Goal: Find contact information: Find contact information

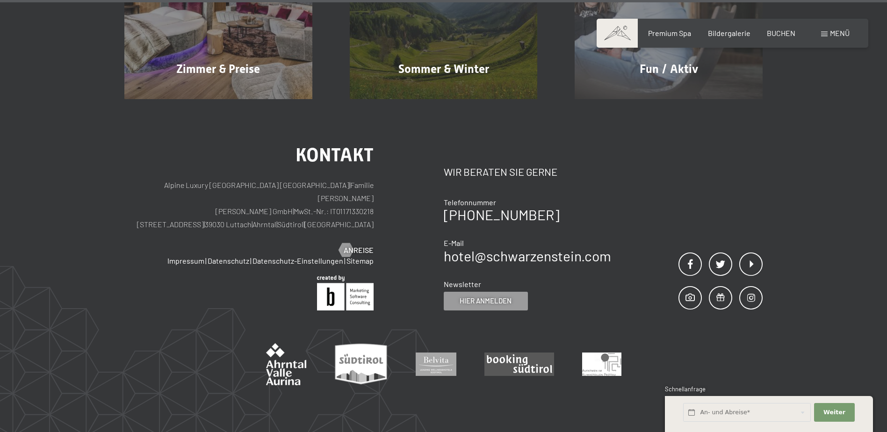
scroll to position [4754, 0]
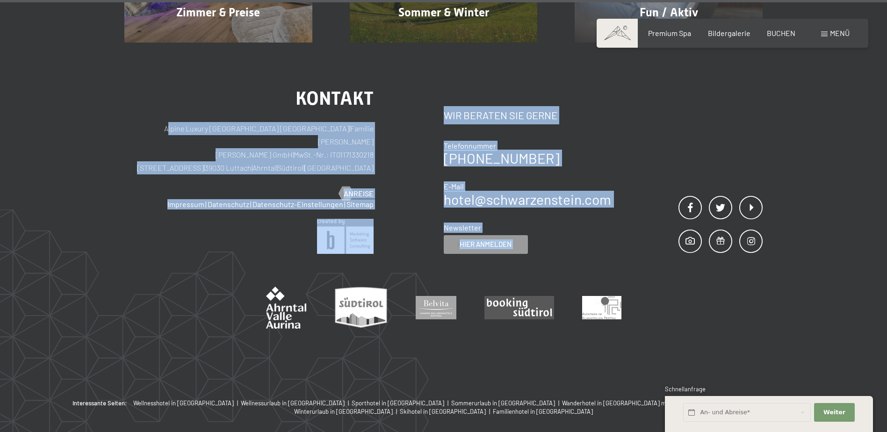
drag, startPoint x: 159, startPoint y: 85, endPoint x: 658, endPoint y: 147, distance: 503.0
click at [658, 147] on div "Kontakt Alpine Luxury [GEOGRAPHIC_DATA] SCHWARZENSTEIN | Familie [PERSON_NAME] …" at bounding box center [443, 171] width 639 height 165
copy div "Loremi Dolors AME Consec ADIPISCINGELIT | Seddoei Temporincid Utlab Etdoloremag…"
drag, startPoint x: 575, startPoint y: 179, endPoint x: 570, endPoint y: 179, distance: 5.2
click at [575, 223] on div "Newsletter" at bounding box center [527, 228] width 167 height 10
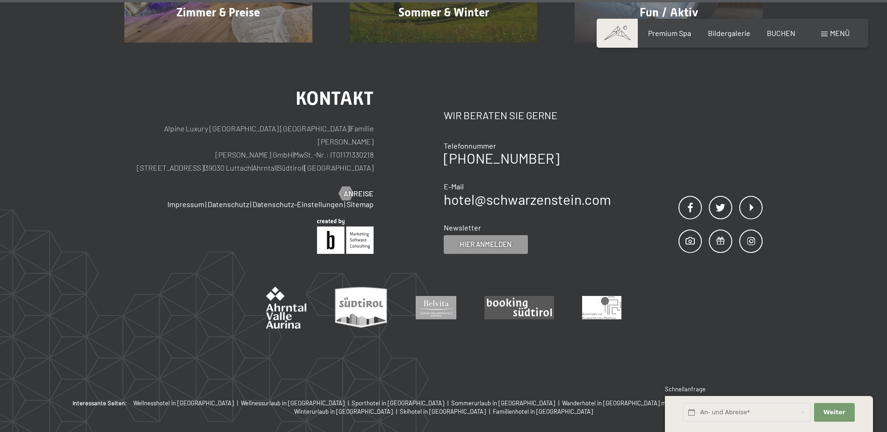
drag, startPoint x: 444, startPoint y: 98, endPoint x: 551, endPoint y: 114, distance: 108.8
click at [551, 141] on div "Telefonnummer [PHONE_NUMBER]" at bounding box center [527, 153] width 167 height 24
drag, startPoint x: 601, startPoint y: 163, endPoint x: 529, endPoint y: 136, distance: 77.0
click at [600, 163] on div "Kontakt Wir beraten Sie gerne Telefonnummer [PHONE_NUMBER] E-Mail hotel@ no-spa…" at bounding box center [527, 172] width 167 height 163
drag, startPoint x: 445, startPoint y: 100, endPoint x: 540, endPoint y: 111, distance: 95.2
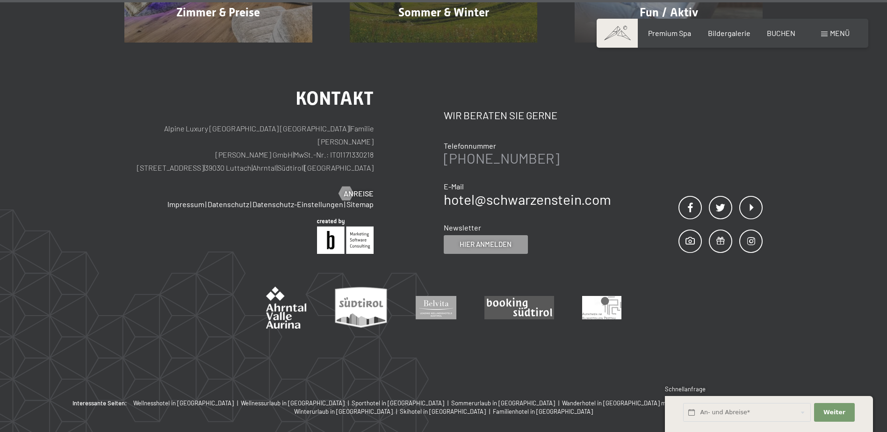
click at [540, 141] on div "Telefonnummer [PHONE_NUMBER]" at bounding box center [527, 153] width 167 height 24
copy div "Telefonnummer [PHONE_NUMBER]"
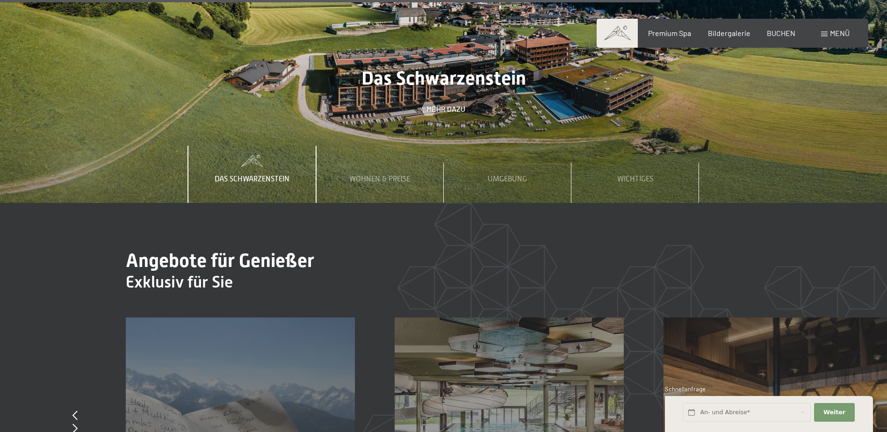
scroll to position [3351, 0]
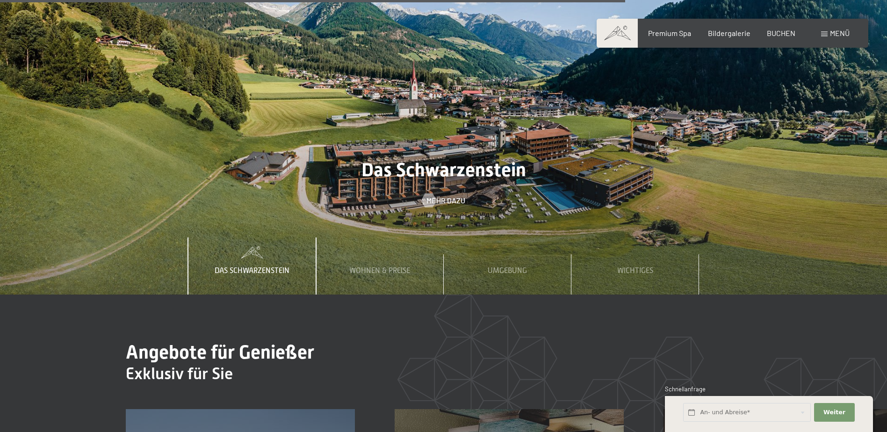
click at [827, 38] on div "Buchen Anfragen Premium Spa Bildergalerie BUCHEN Menü DE IT EN Gutschein Bilder…" at bounding box center [733, 33] width 234 height 10
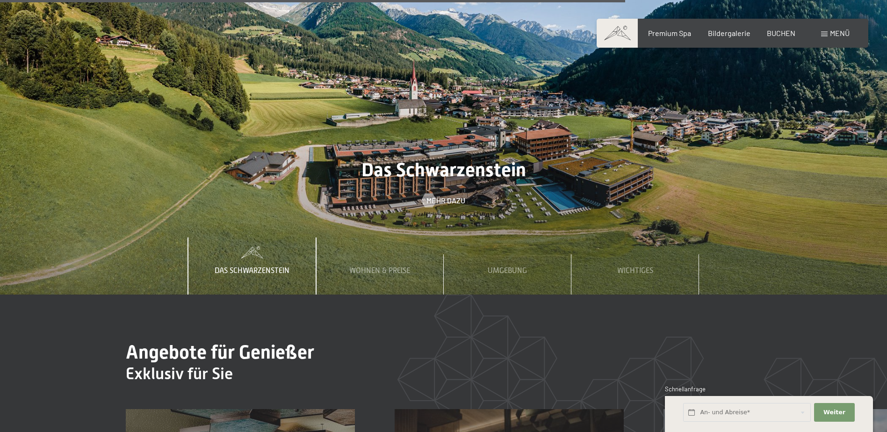
click at [830, 34] on span "Menü" at bounding box center [840, 33] width 20 height 9
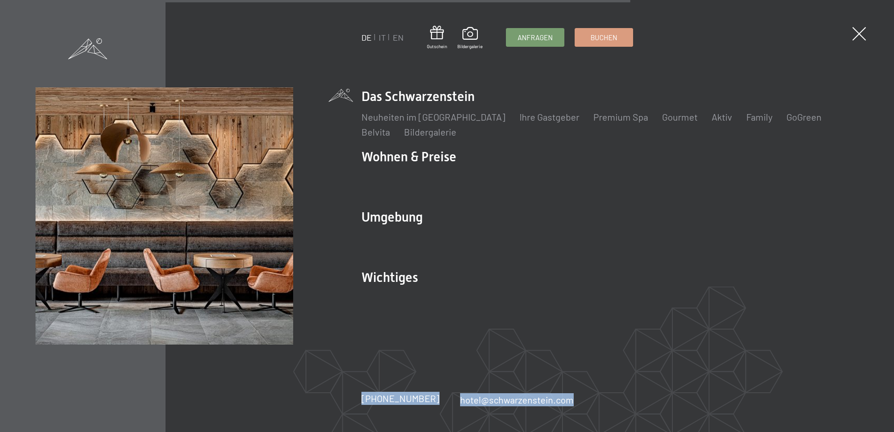
click at [363, 399] on div "DE IT EN Gutschein Bildergalerie Anfragen Buchen DE IT EN Das Schwarzenstein Ne…" at bounding box center [447, 216] width 894 height 432
copy div "[PHONE_NUMBER] hotel@ no-spam. schwarzenstein. no-spam. com"
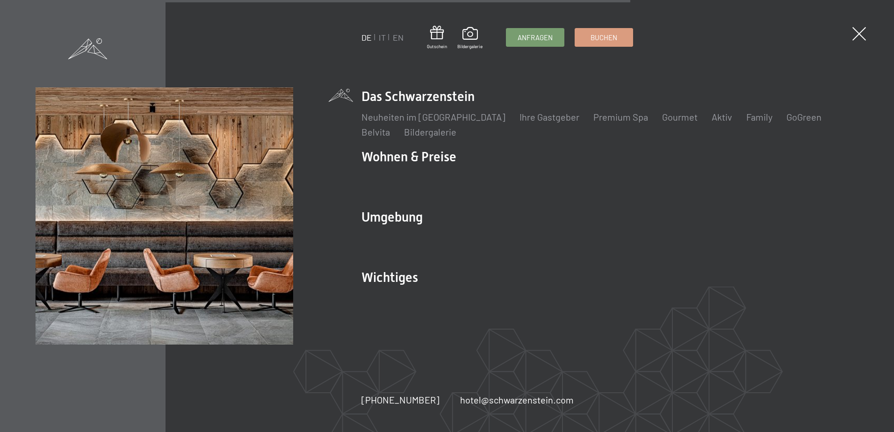
click at [616, 344] on div "DE IT EN Gutschein Bildergalerie Anfragen Buchen DE IT EN Das Schwarzenstein Ne…" at bounding box center [610, 216] width 497 height 258
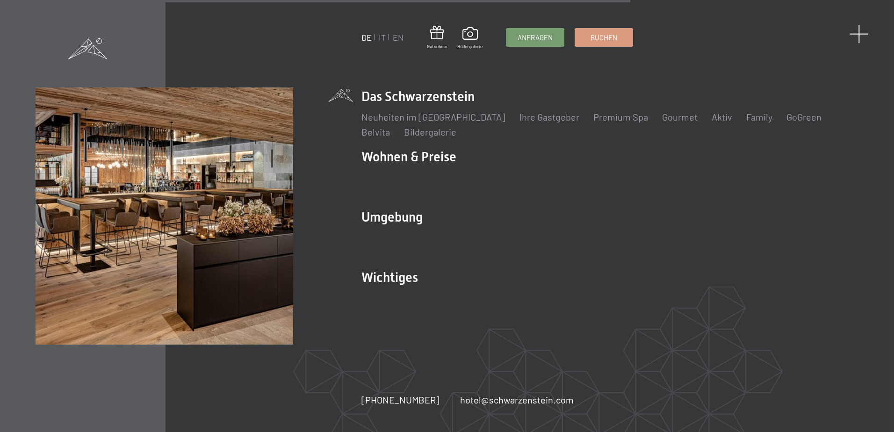
click at [863, 33] on span at bounding box center [859, 33] width 19 height 19
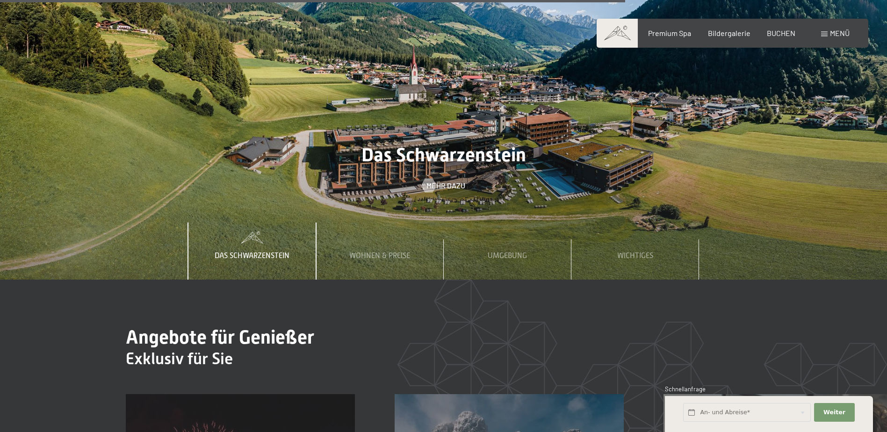
click at [840, 31] on span "Menü" at bounding box center [840, 33] width 20 height 9
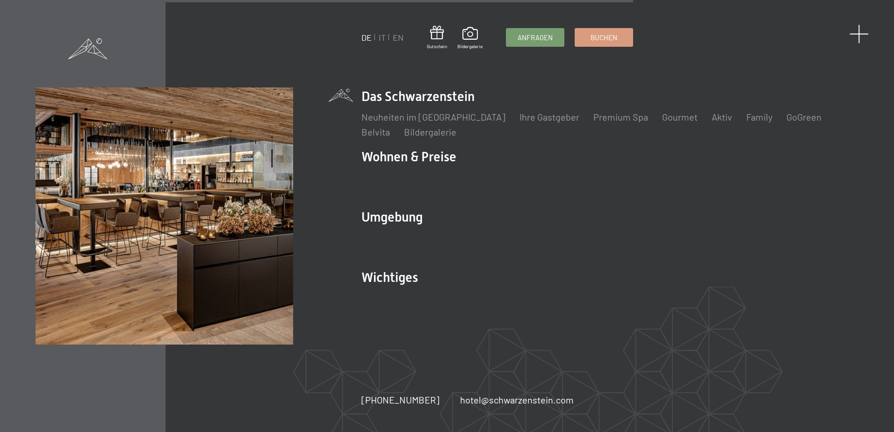
click at [856, 31] on span at bounding box center [859, 33] width 19 height 19
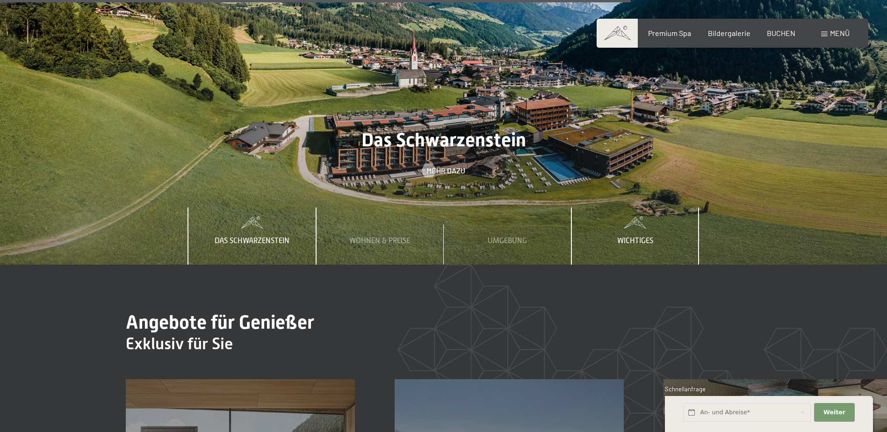
click at [642, 237] on span "Wichtiges" at bounding box center [635, 241] width 36 height 8
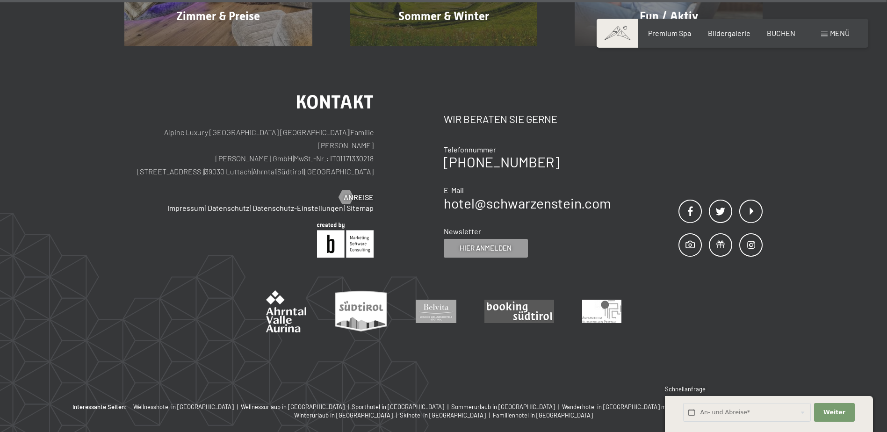
scroll to position [4754, 0]
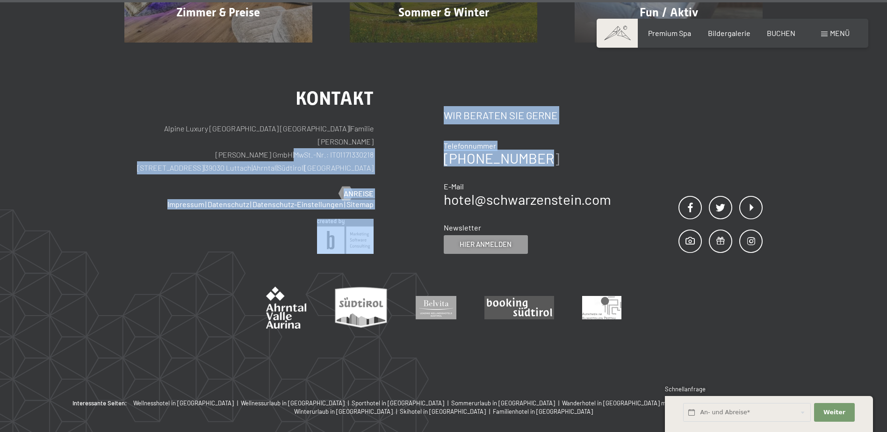
drag, startPoint x: 443, startPoint y: 98, endPoint x: 521, endPoint y: 112, distance: 79.4
click at [521, 112] on div "Kontakt Alpine Luxury [GEOGRAPHIC_DATA] SCHWARZENSTEIN | Familie [PERSON_NAME] …" at bounding box center [443, 171] width 639 height 165
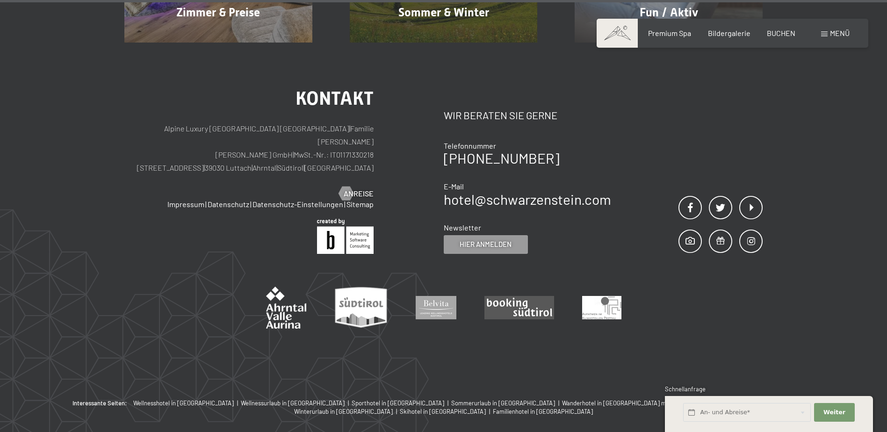
drag, startPoint x: 521, startPoint y: 112, endPoint x: 551, endPoint y: 125, distance: 32.1
click at [551, 141] on div "Telefonnummer [PHONE_NUMBER] E-Mail hotel@ no-spam. schwarzenstein. no-spam. com" at bounding box center [527, 173] width 167 height 65
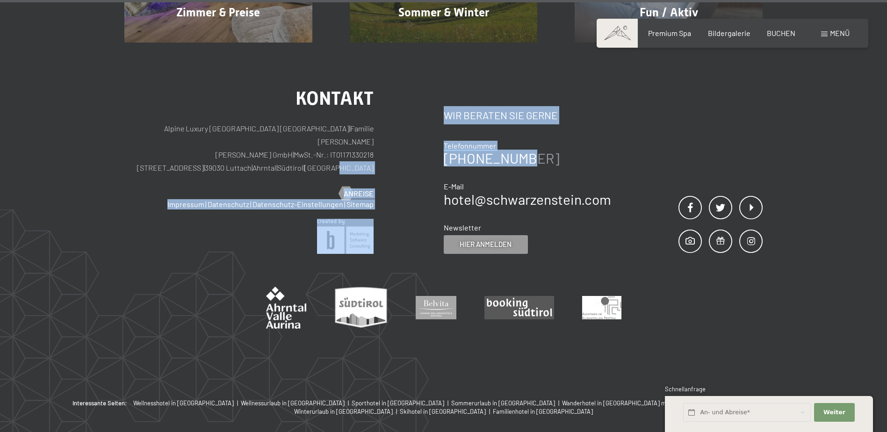
drag, startPoint x: 443, startPoint y: 115, endPoint x: 511, endPoint y: 112, distance: 67.9
click at [511, 112] on div "Kontakt Alpine Luxury [GEOGRAPHIC_DATA] SCHWARZENSTEIN | Familie [PERSON_NAME] …" at bounding box center [443, 171] width 639 height 165
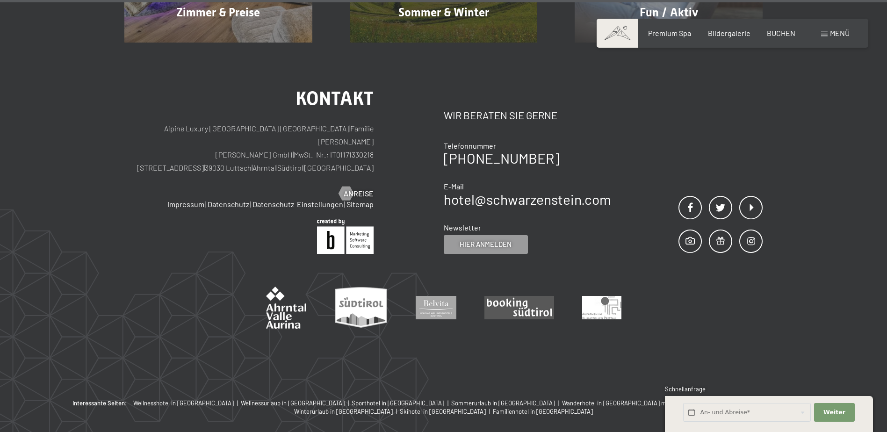
drag, startPoint x: 511, startPoint y: 112, endPoint x: 563, endPoint y: 116, distance: 52.5
click at [560, 151] on div "[PHONE_NUMBER]" at bounding box center [527, 158] width 167 height 14
click at [834, 34] on span "Menü" at bounding box center [840, 33] width 20 height 9
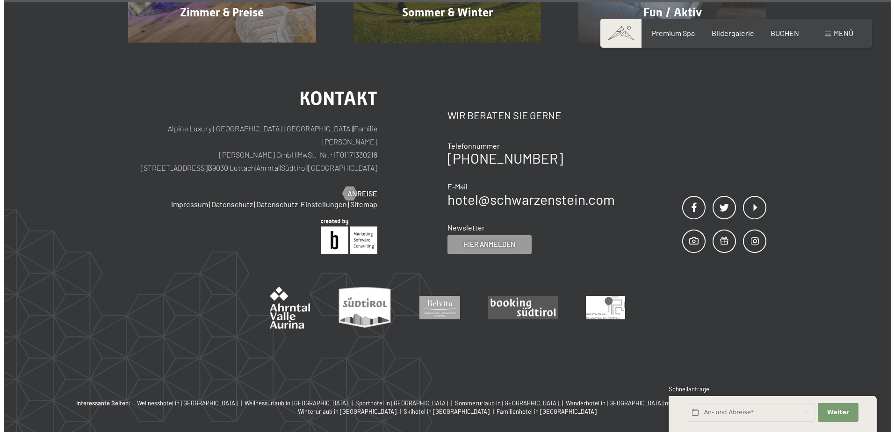
scroll to position [4775, 0]
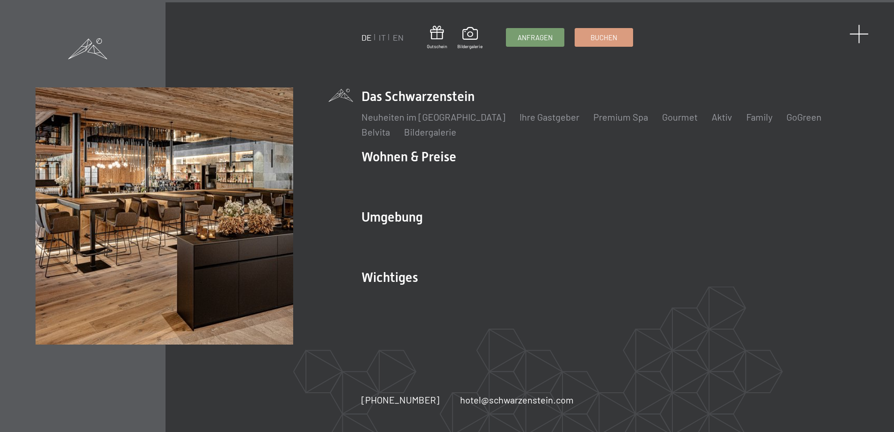
click at [862, 30] on span at bounding box center [859, 33] width 19 height 19
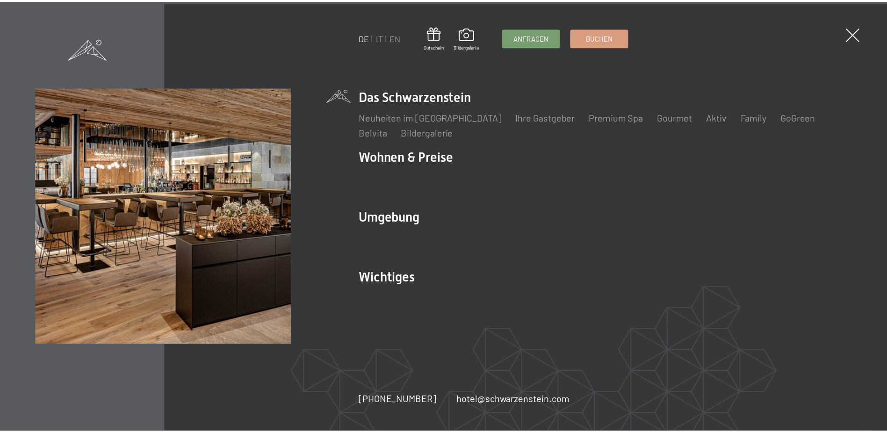
scroll to position [4754, 0]
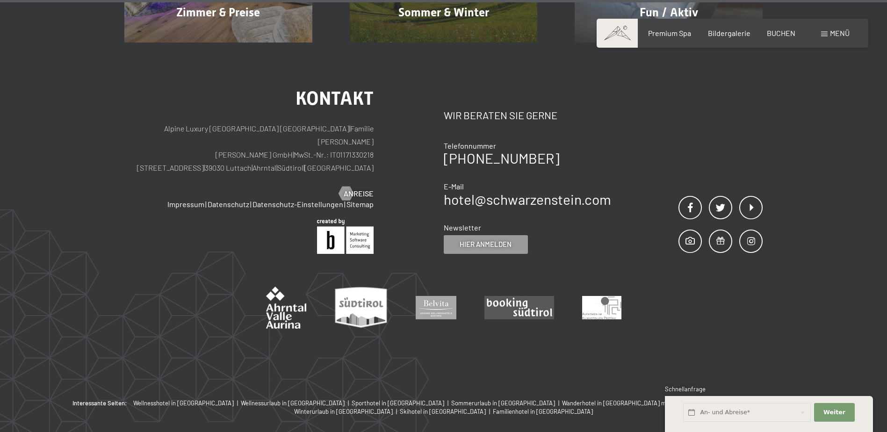
drag, startPoint x: 554, startPoint y: 111, endPoint x: 442, endPoint y: 127, distance: 113.4
click at [442, 127] on div "Kontakt Alpine Luxury [GEOGRAPHIC_DATA] SCHWARZENSTEIN | Familie [PERSON_NAME] …" at bounding box center [443, 171] width 639 height 165
drag, startPoint x: 442, startPoint y: 127, endPoint x: 492, endPoint y: 145, distance: 53.0
click at [495, 191] on link "hotel@ no-spam. schwarzenstein. no-spam. com" at bounding box center [527, 199] width 167 height 17
click at [462, 182] on span "E-Mail" at bounding box center [454, 186] width 20 height 9
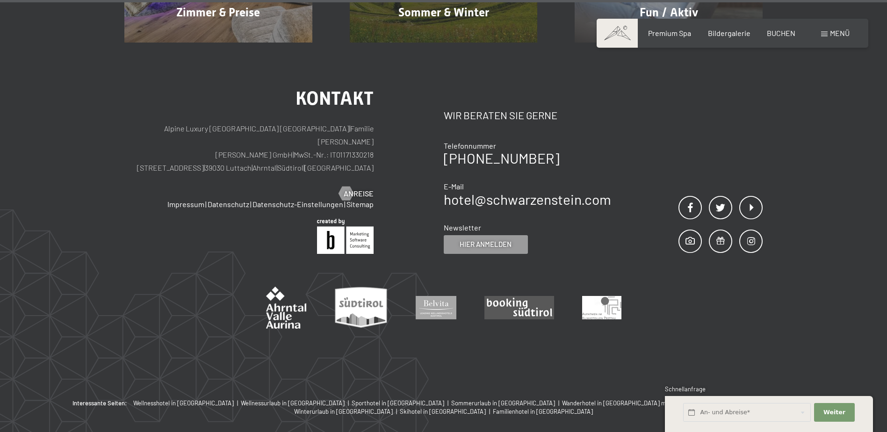
click at [576, 223] on div "Newsletter Hier anmelden" at bounding box center [527, 238] width 167 height 31
drag, startPoint x: 479, startPoint y: 115, endPoint x: 538, endPoint y: 97, distance: 61.6
click at [533, 141] on div "Telefonnummer" at bounding box center [527, 146] width 167 height 10
